Goal: Find specific page/section: Find specific page/section

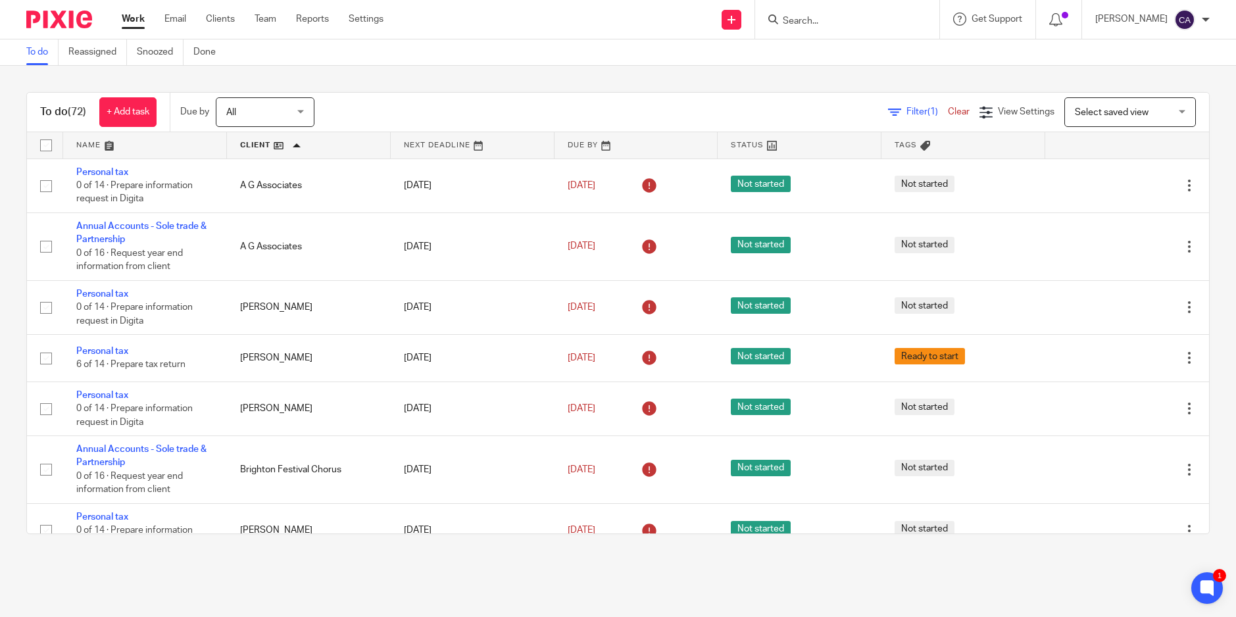
click at [861, 23] on input "Search" at bounding box center [840, 22] width 118 height 12
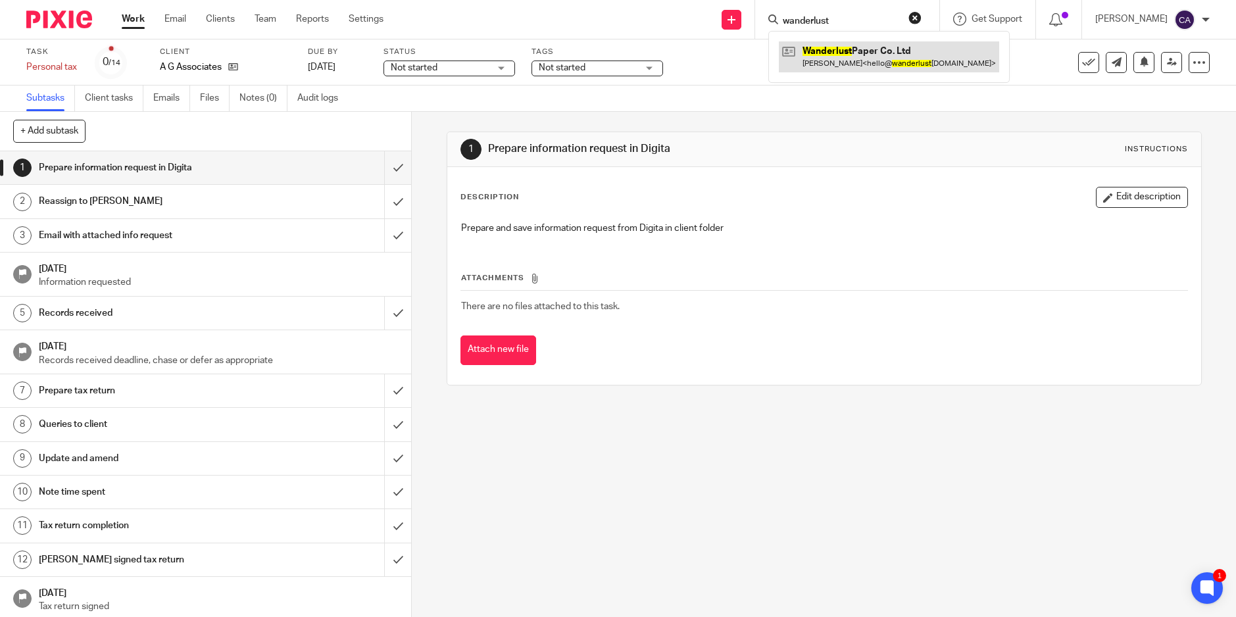
type input "wanderlust"
click at [847, 58] on link at bounding box center [889, 56] width 220 height 30
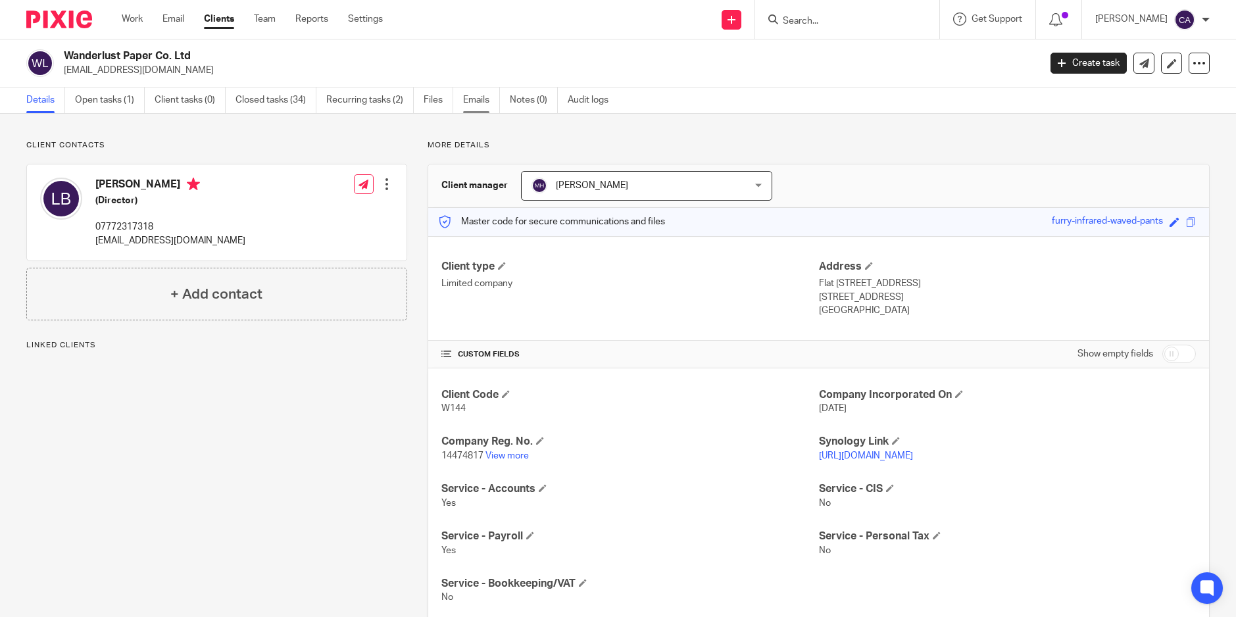
click at [474, 107] on link "Emails" at bounding box center [481, 100] width 37 height 26
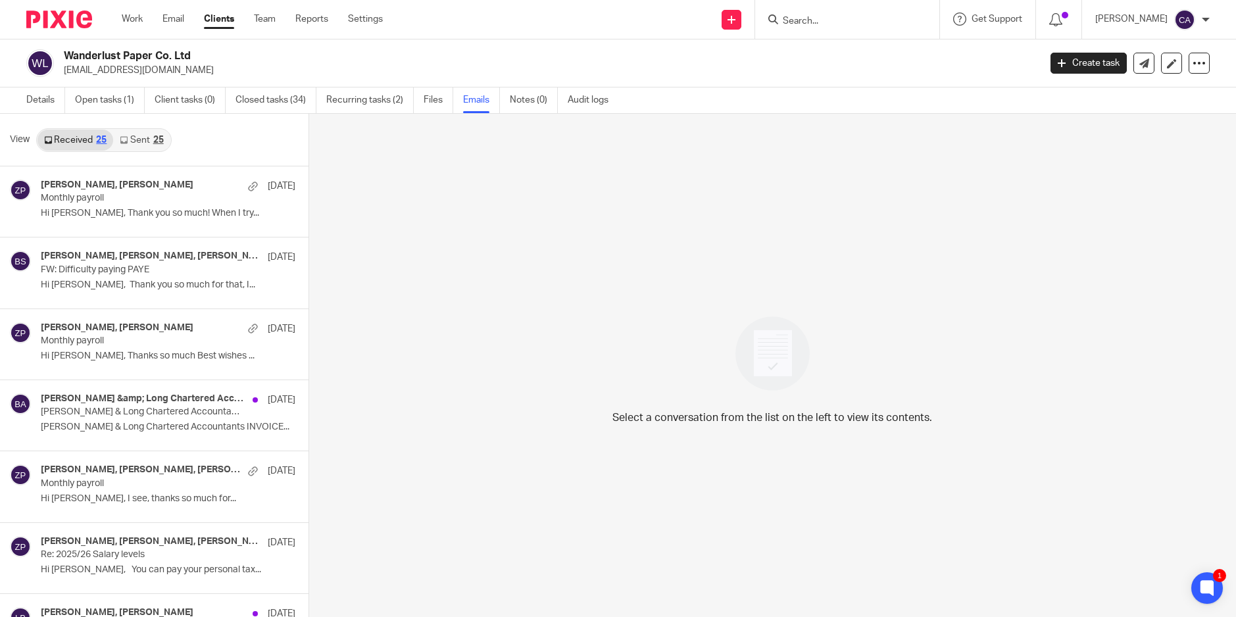
click at [137, 138] on link "Sent 25" at bounding box center [141, 140] width 57 height 21
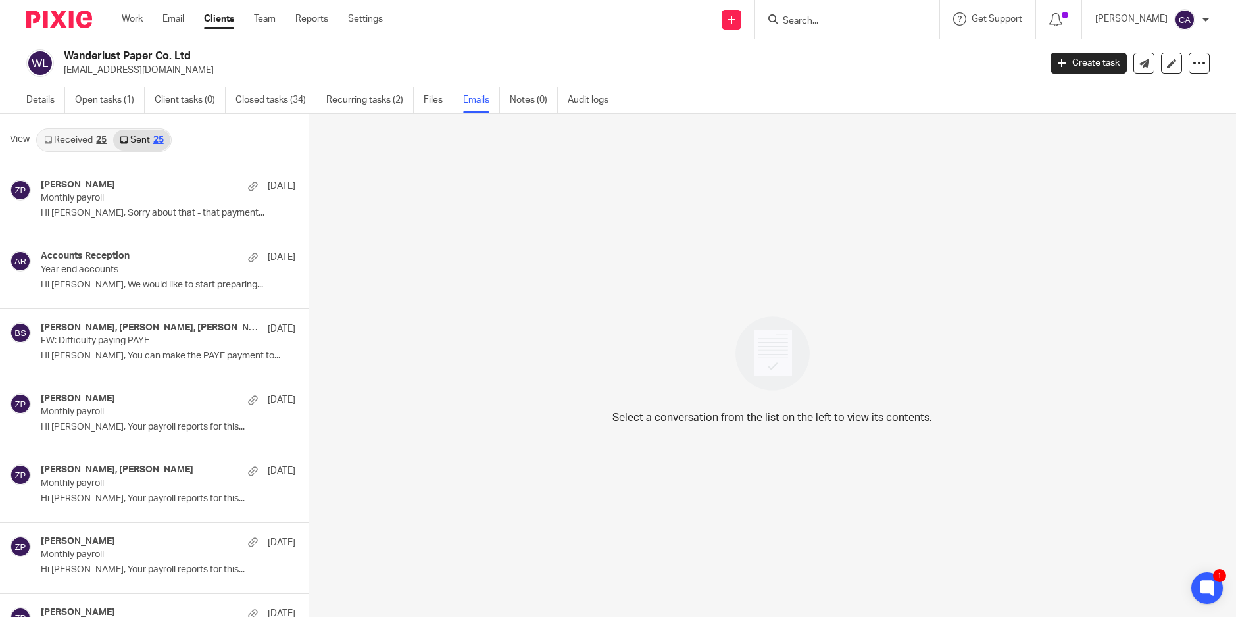
scroll to position [2, 0]
click at [55, 135] on link "Received 25" at bounding box center [75, 138] width 76 height 21
